Goal: Information Seeking & Learning: Compare options

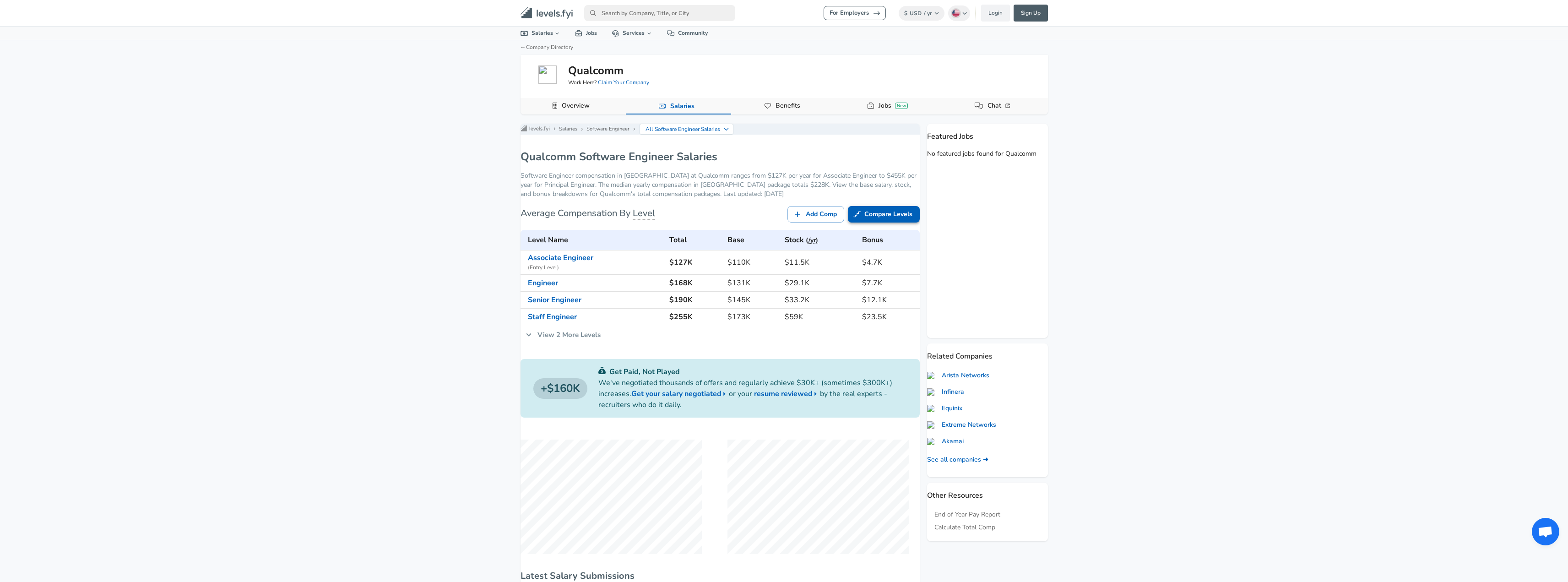
click at [871, 223] on link "Compare Levels" at bounding box center [883, 214] width 72 height 17
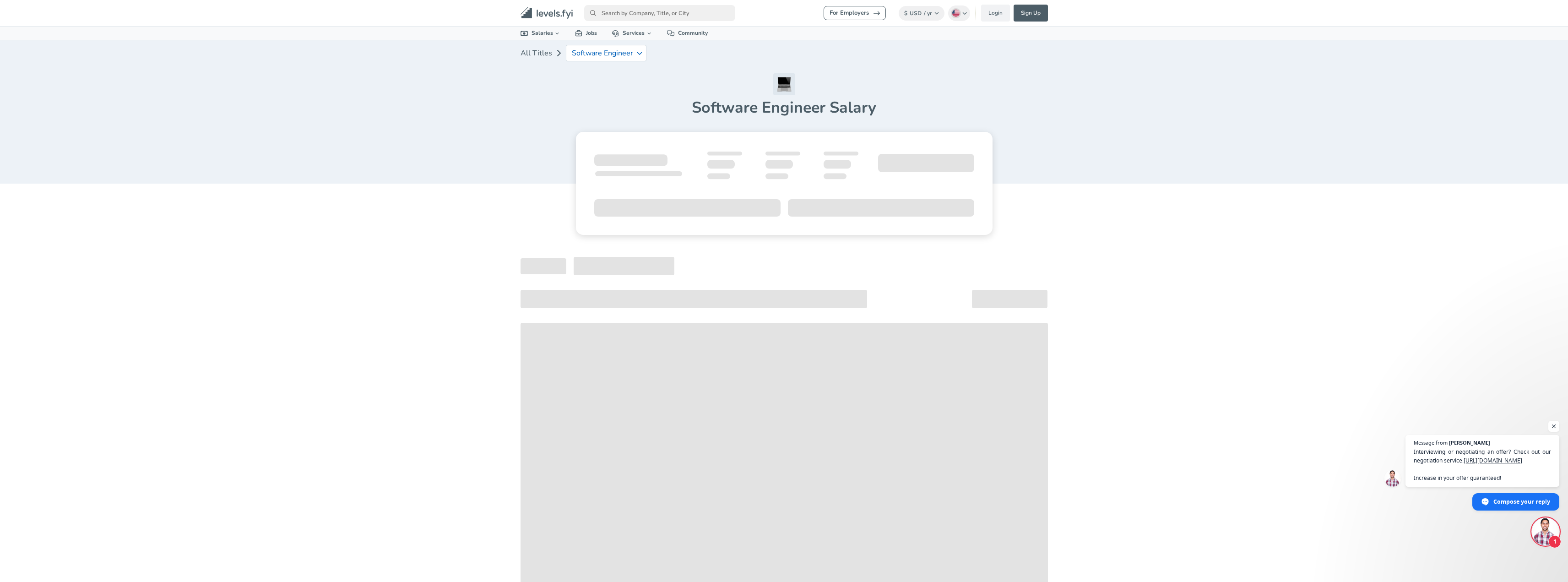
click at [530, 53] on link "All Titles" at bounding box center [536, 53] width 32 height 19
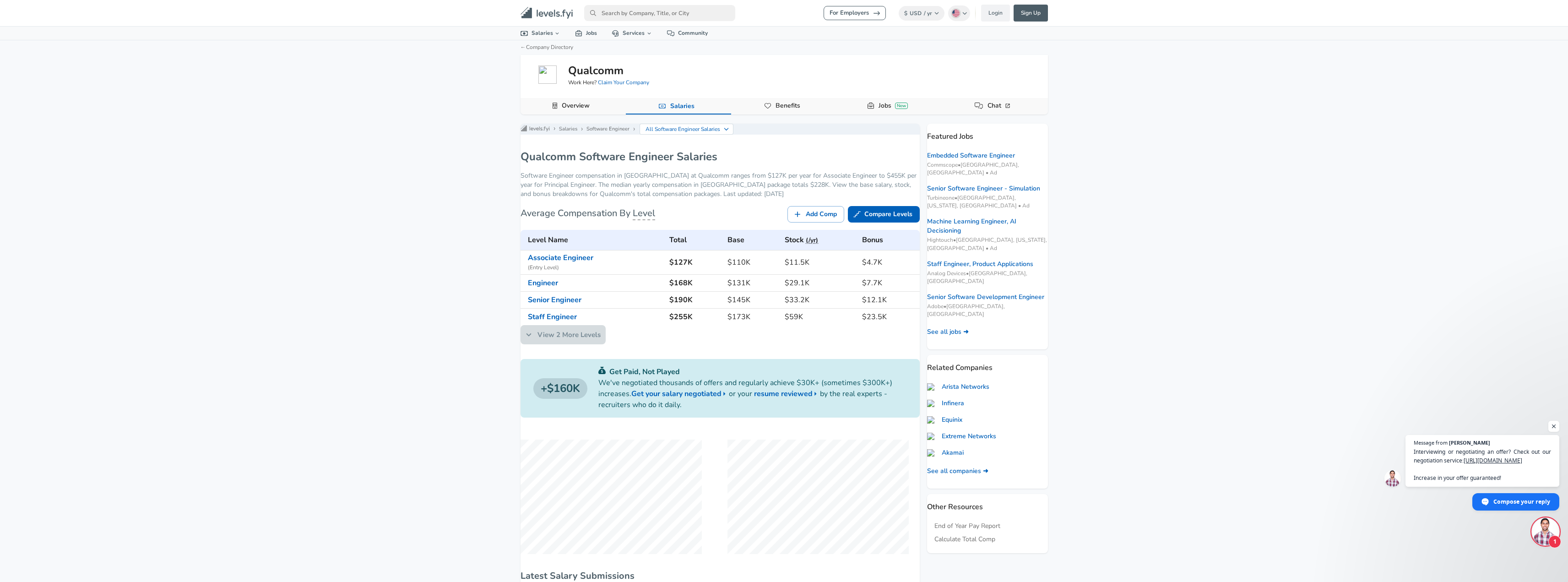
click at [594, 343] on link "View 2 More Levels" at bounding box center [563, 334] width 85 height 19
